Goal: Check status: Check status

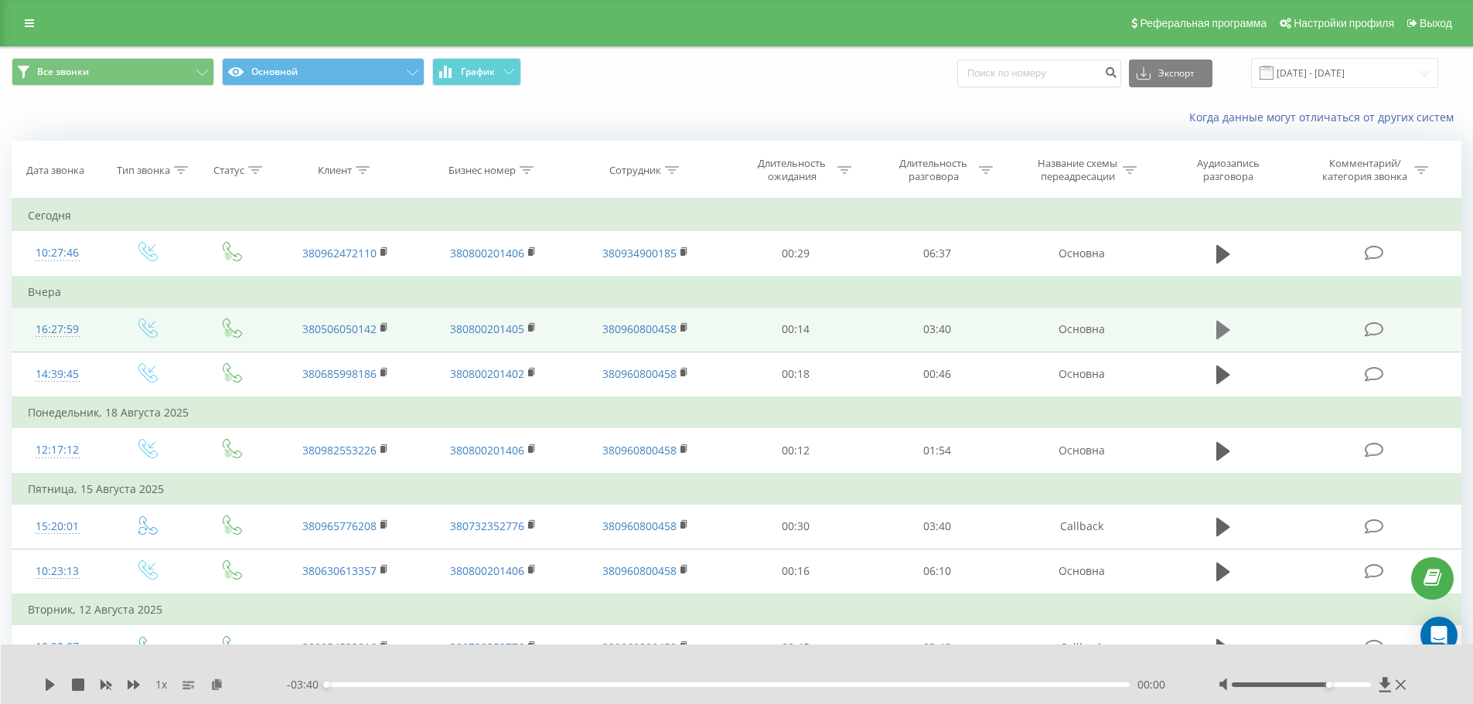
click at [1227, 329] on icon at bounding box center [1223, 330] width 14 height 19
click at [1227, 329] on icon at bounding box center [1227, 330] width 5 height 17
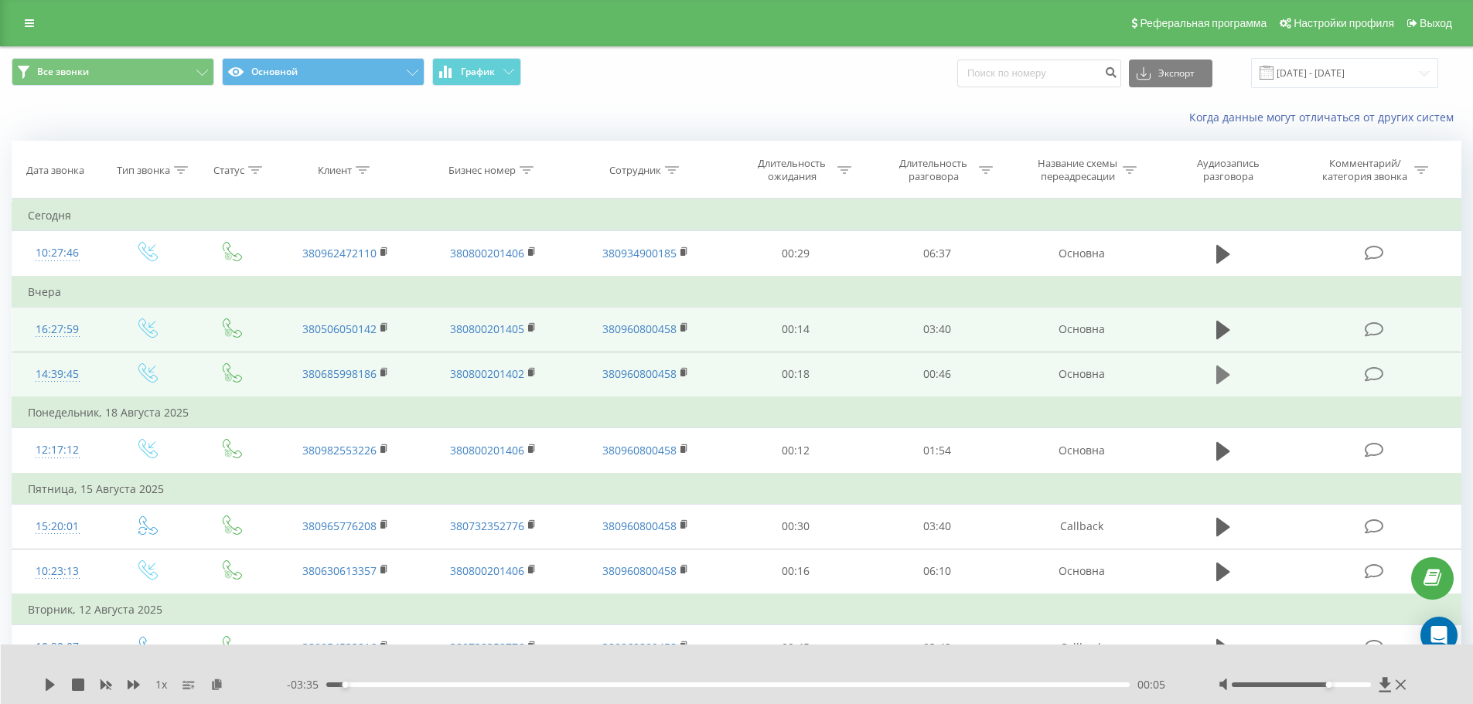
click at [1227, 370] on icon at bounding box center [1223, 375] width 14 height 22
click at [1227, 370] on icon at bounding box center [1227, 374] width 5 height 17
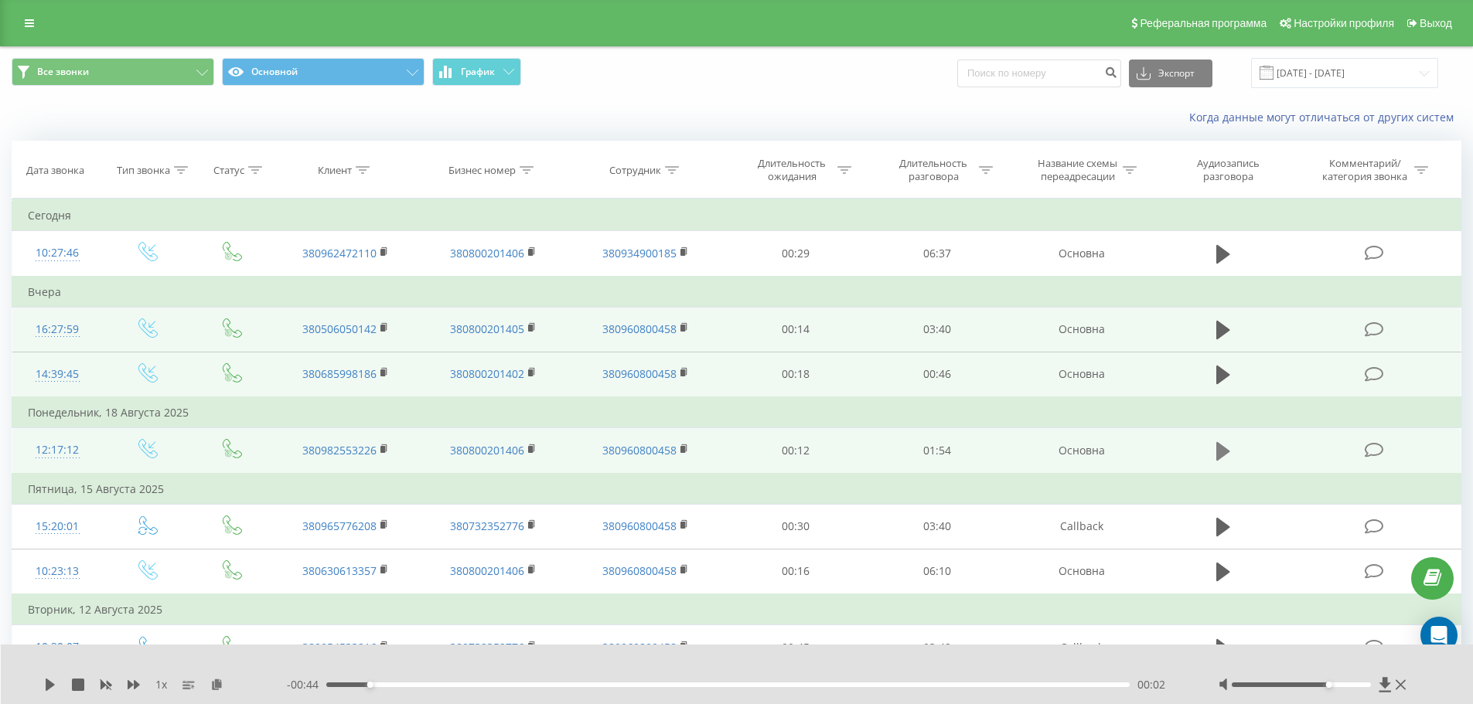
click at [1224, 444] on icon at bounding box center [1223, 452] width 14 height 22
click at [1223, 455] on icon at bounding box center [1223, 452] width 14 height 22
click at [1319, 72] on input "[DATE] - [DATE]" at bounding box center [1344, 73] width 187 height 30
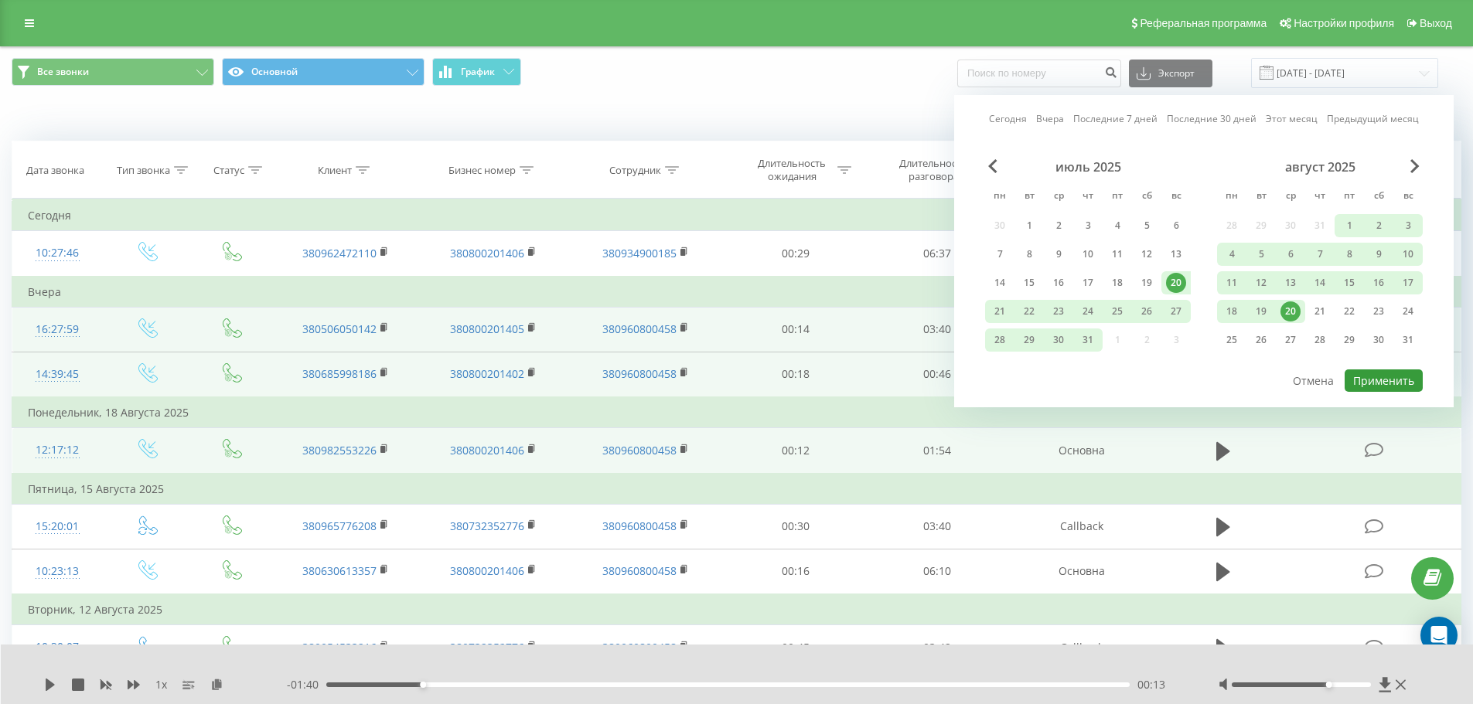
click at [1365, 380] on button "Применить" at bounding box center [1384, 381] width 78 height 22
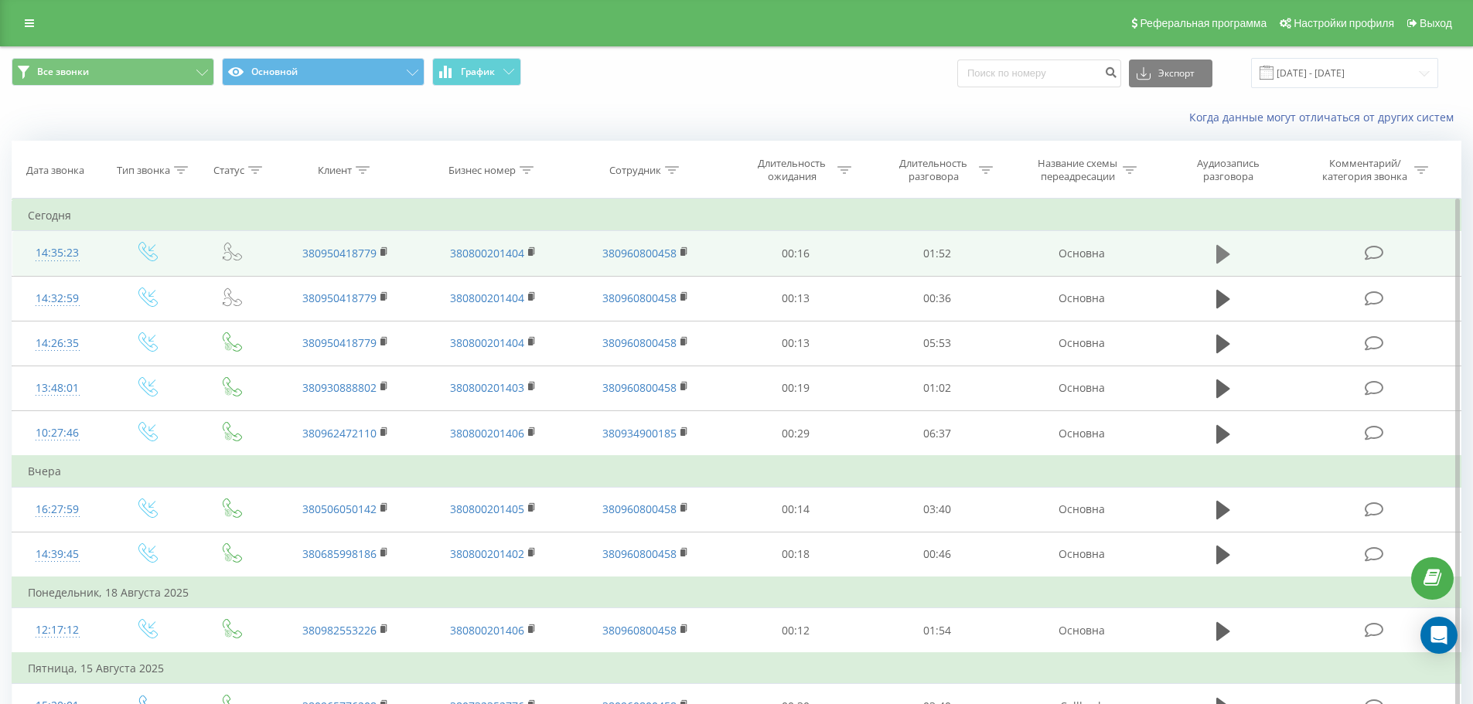
click at [1227, 256] on icon at bounding box center [1223, 254] width 14 height 19
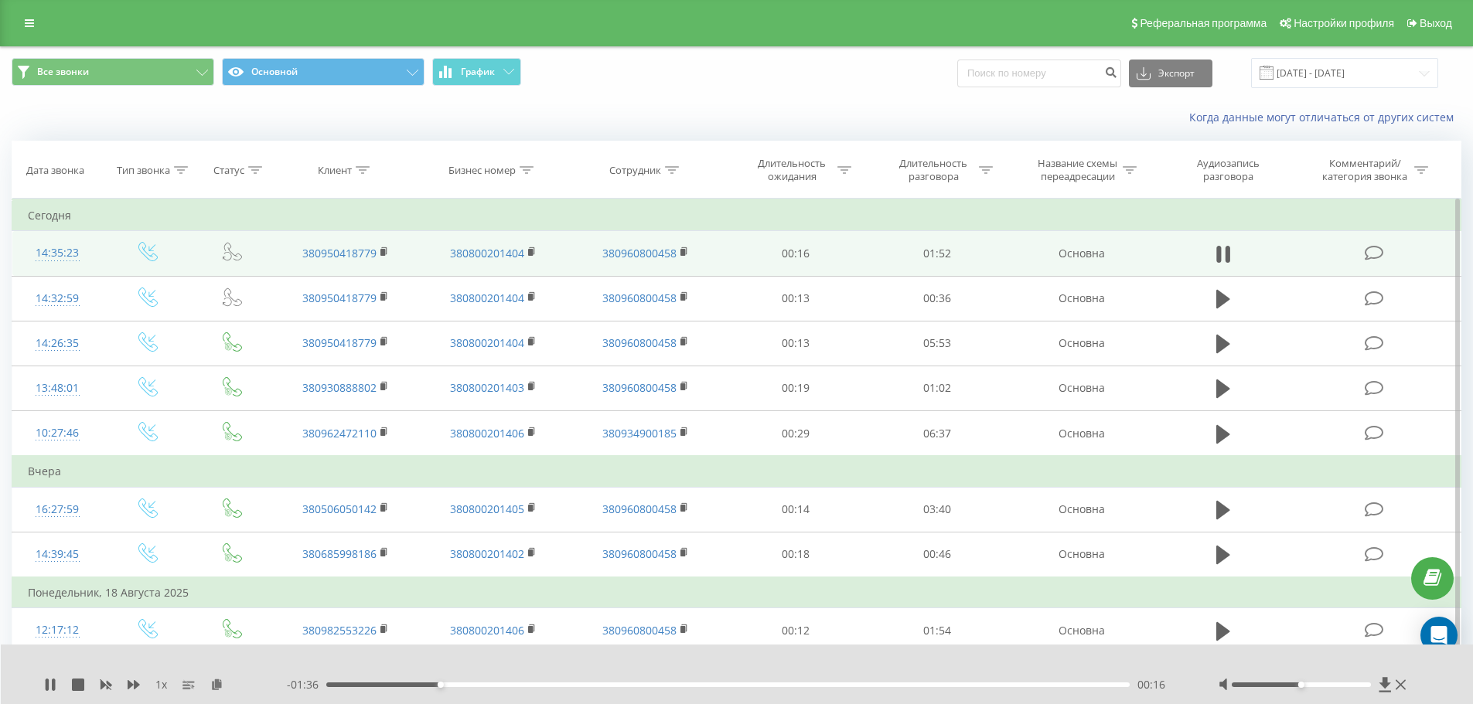
click at [1377, 99] on div "Когда данные могут отличаться от других систем" at bounding box center [736, 117] width 1471 height 37
click at [52, 683] on icon at bounding box center [50, 685] width 12 height 12
